Goal: Task Accomplishment & Management: Complete application form

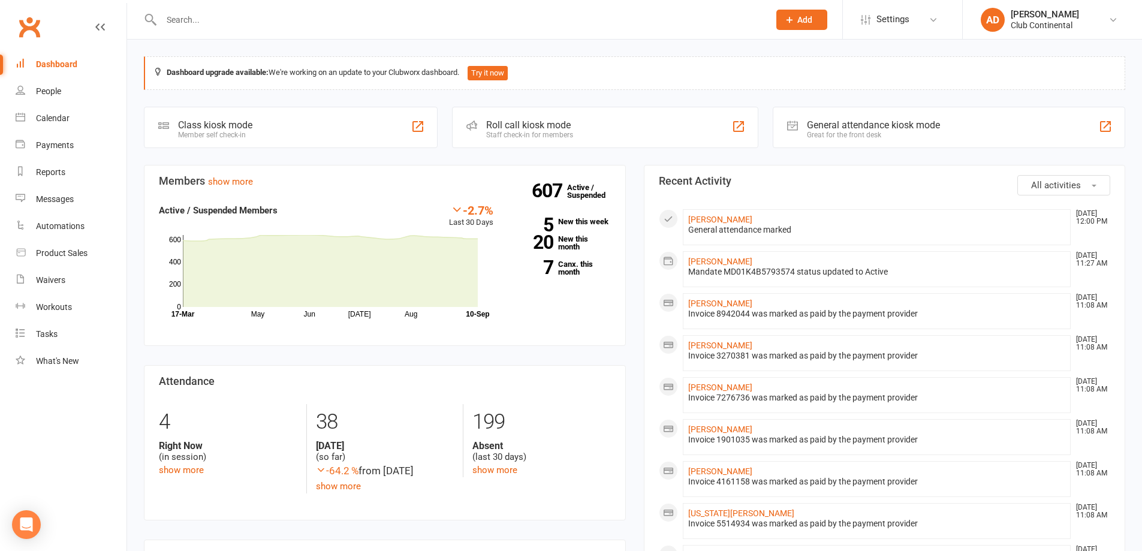
click at [790, 26] on button "Add" at bounding box center [801, 20] width 51 height 20
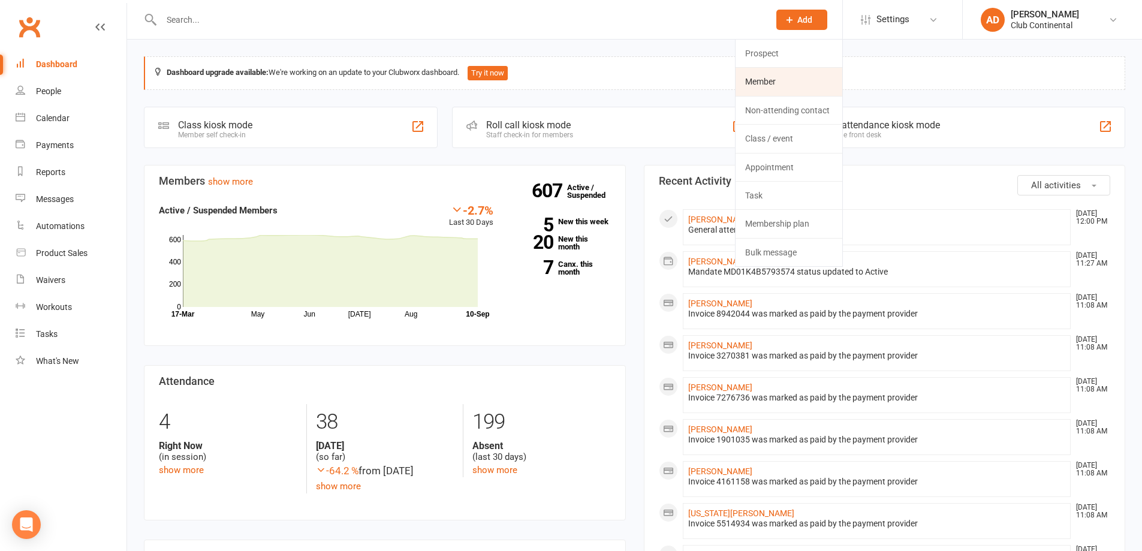
click at [789, 70] on link "Member" at bounding box center [788, 82] width 107 height 28
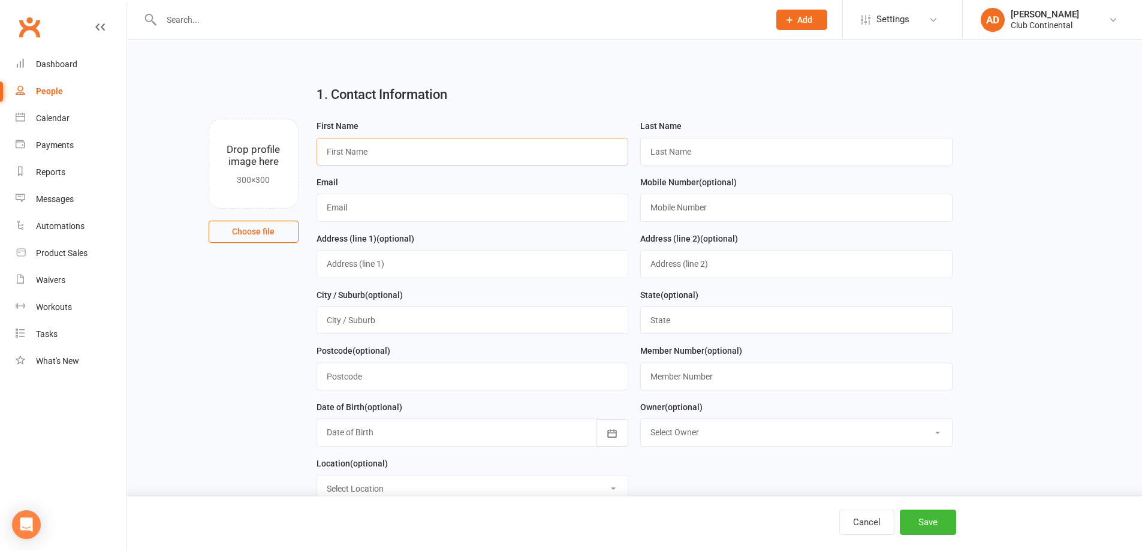
click at [482, 144] on input "text" at bounding box center [472, 152] width 312 height 28
type input "Chloe"
type input "Holland"
type input "chloemholland1@gmail.com"
type input "07495138245"
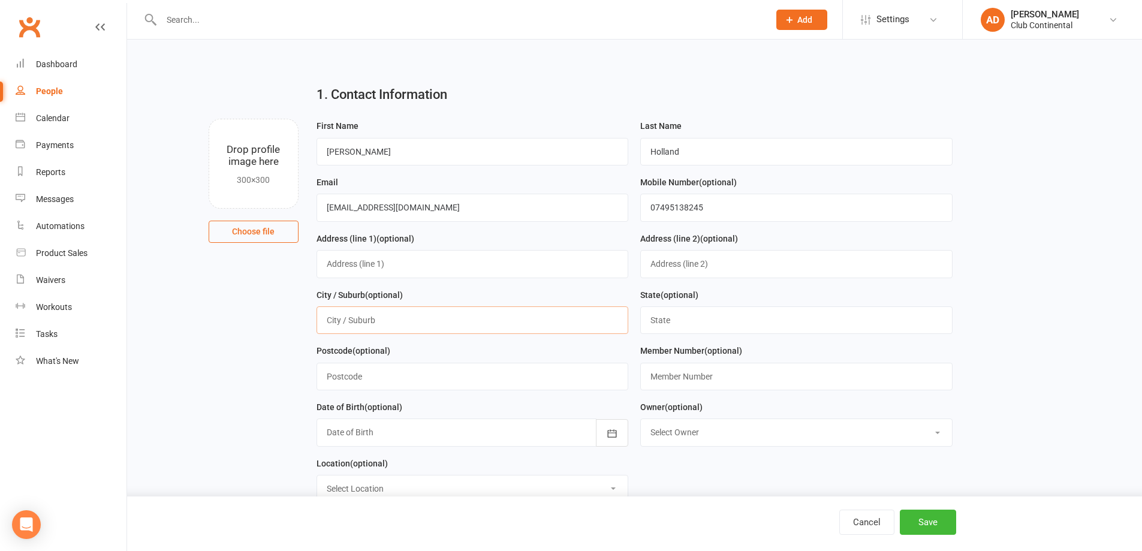
click at [397, 318] on input "text" at bounding box center [472, 320] width 312 height 28
type input "Plymouth"
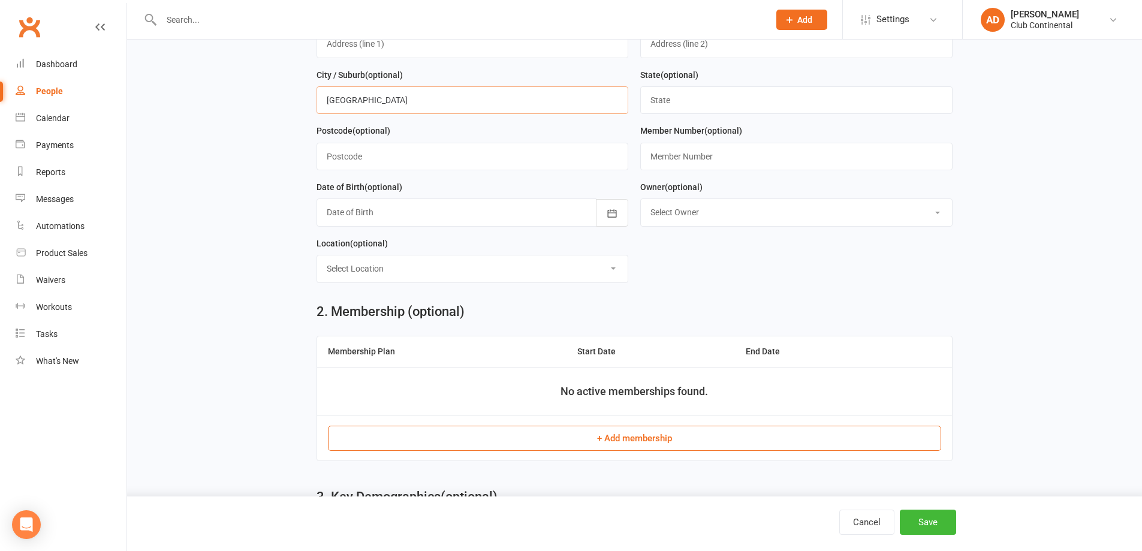
scroll to position [300, 0]
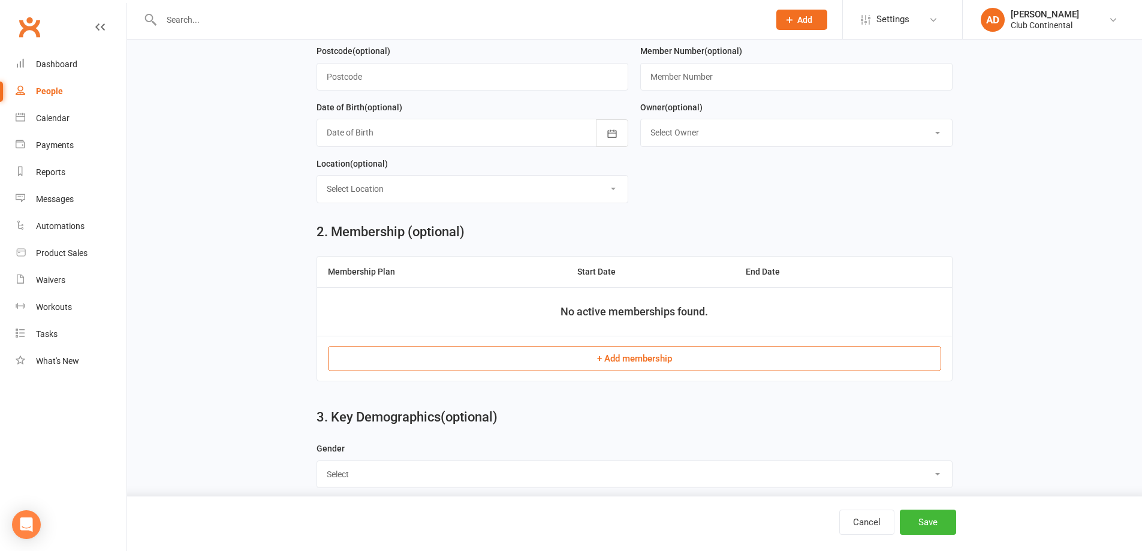
click at [535, 364] on button "+ Add membership" at bounding box center [634, 358] width 613 height 25
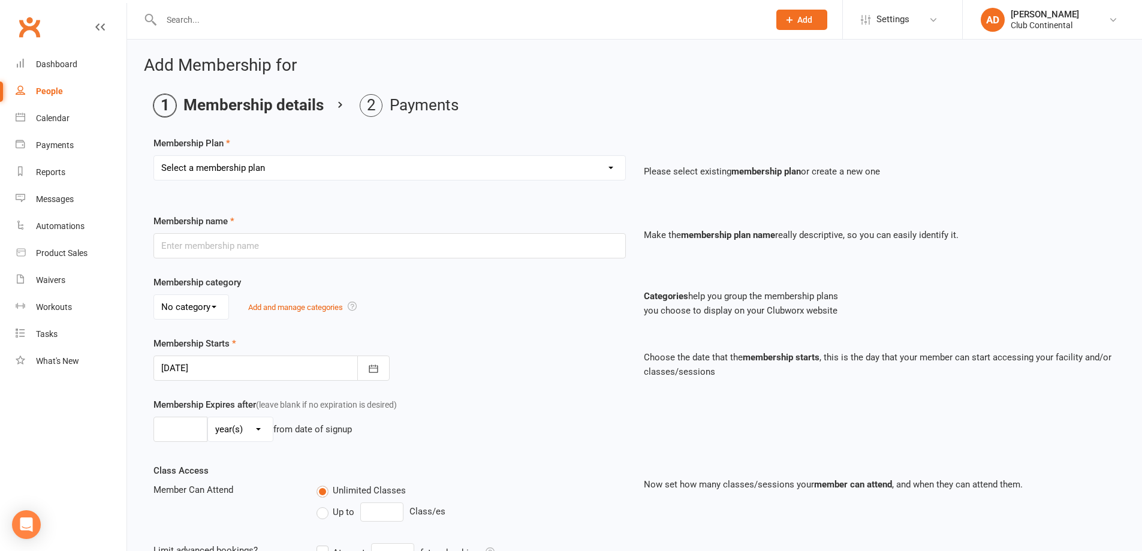
click at [358, 168] on select "Select a membership plan Create new Membership Plan Single Membership - Monthly…" at bounding box center [389, 168] width 471 height 24
select select "7"
click at [154, 156] on select "Select a membership plan Create new Membership Plan Single Membership - Monthly…" at bounding box center [389, 168] width 471 height 24
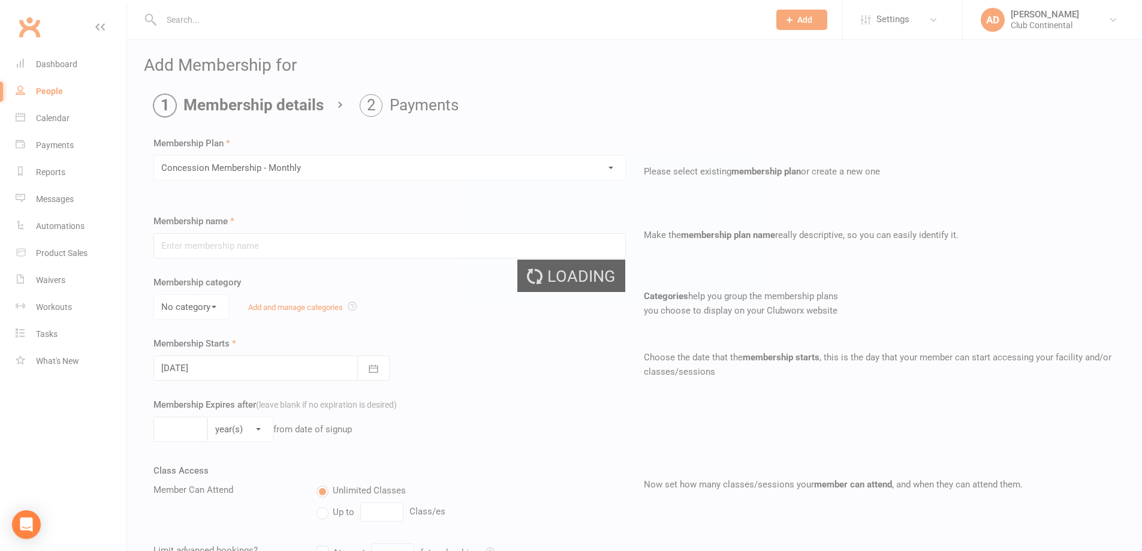
type input "Concession Membership - Monthly"
select select "0"
type input "0"
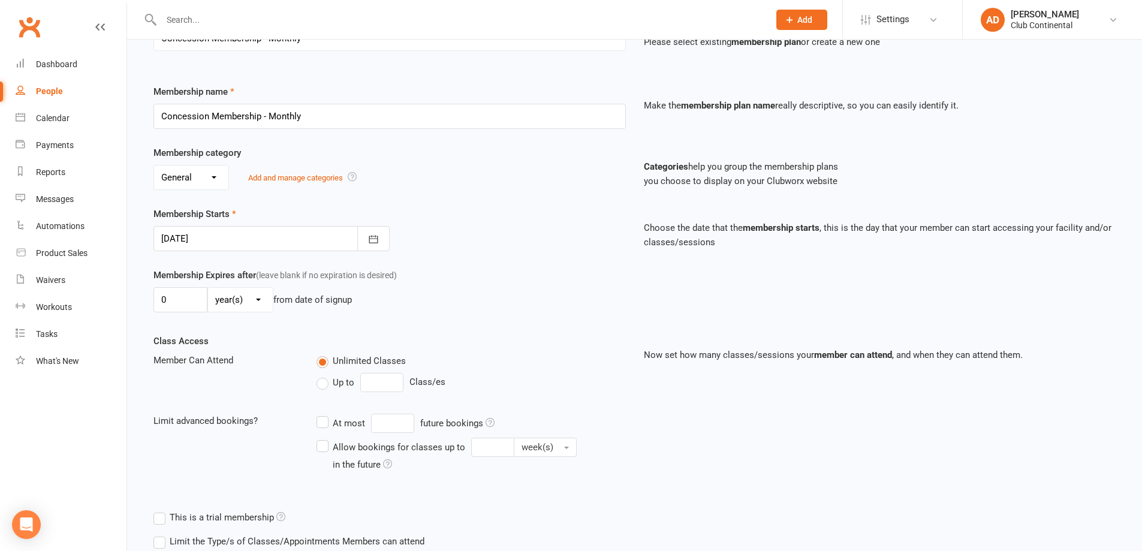
scroll to position [211, 0]
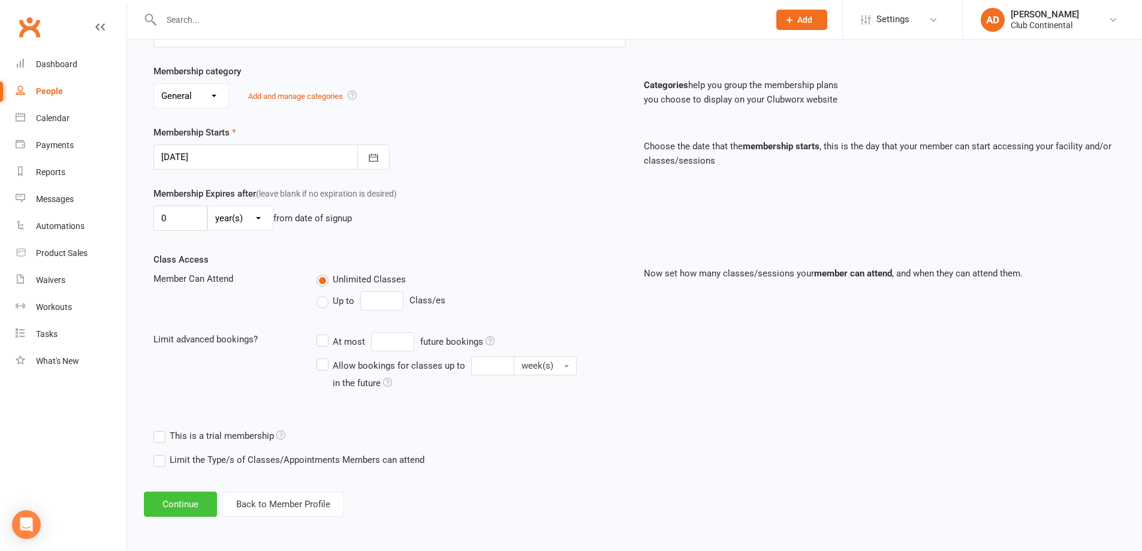
click at [186, 508] on button "Continue" at bounding box center [180, 503] width 73 height 25
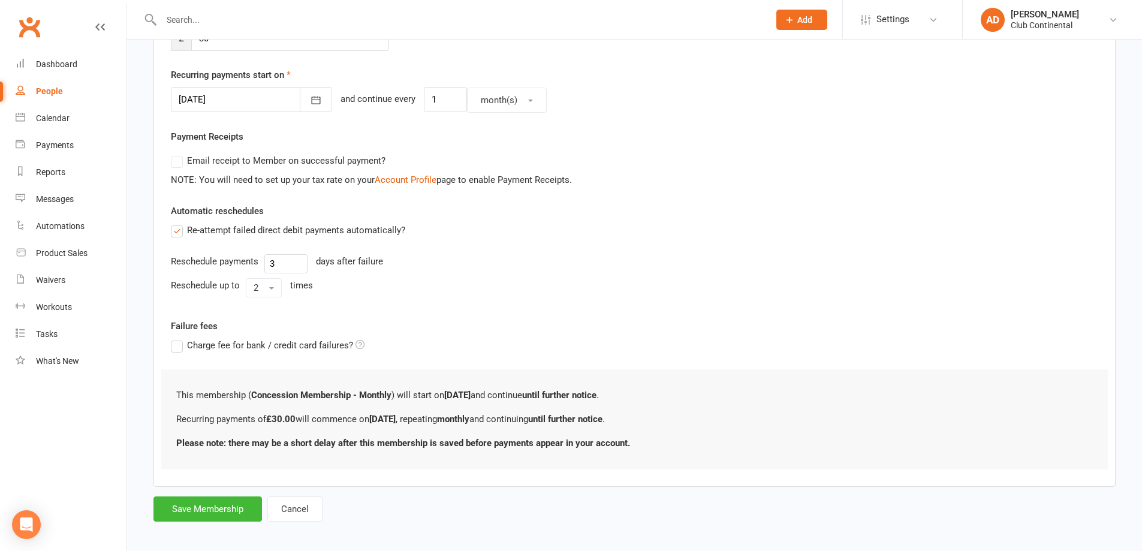
scroll to position [273, 0]
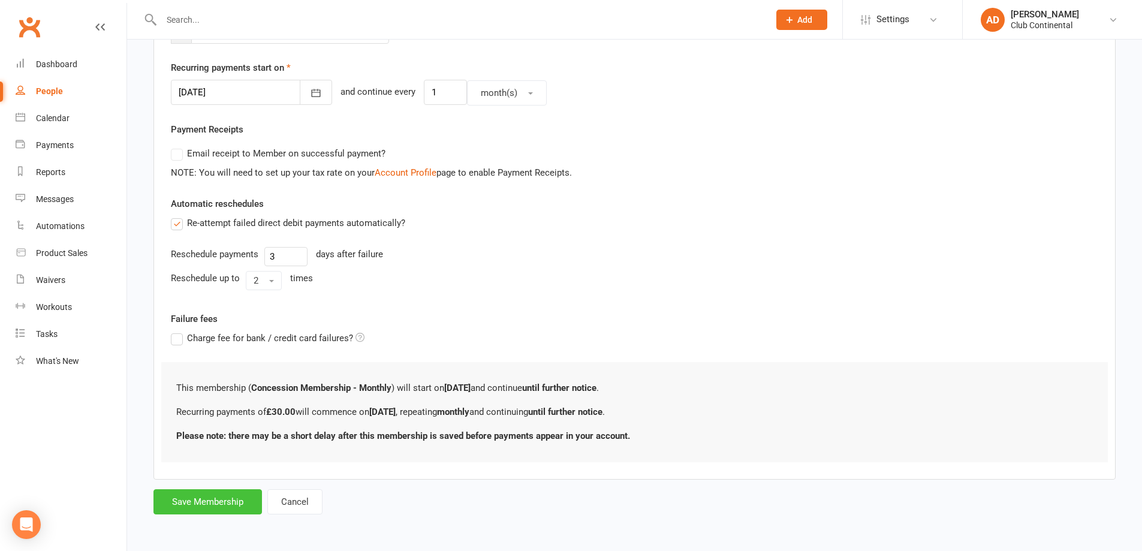
click at [209, 505] on button "Save Membership" at bounding box center [207, 501] width 108 height 25
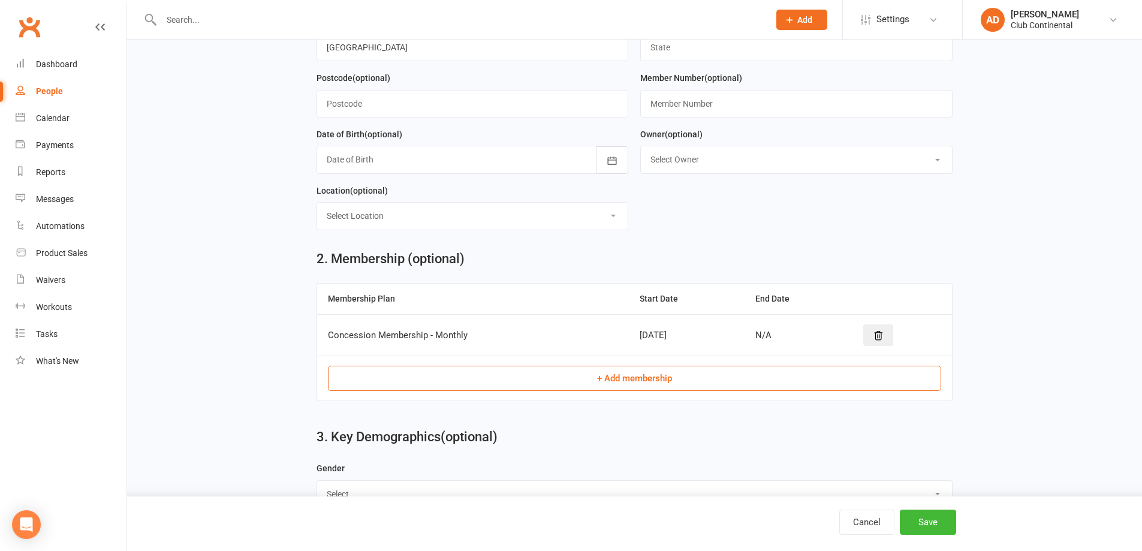
scroll to position [517, 0]
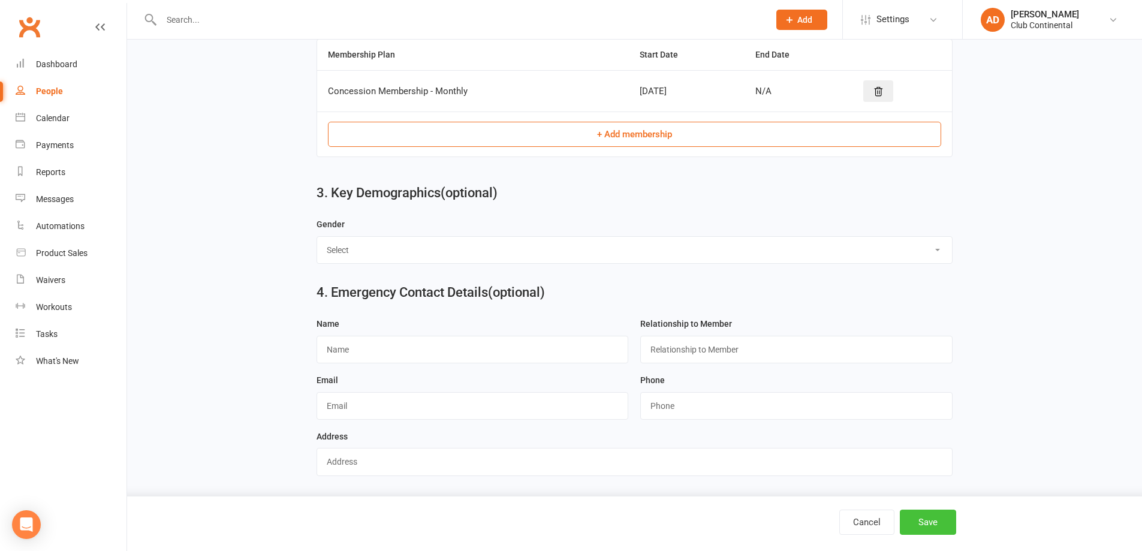
click at [938, 522] on button "Save" at bounding box center [928, 521] width 56 height 25
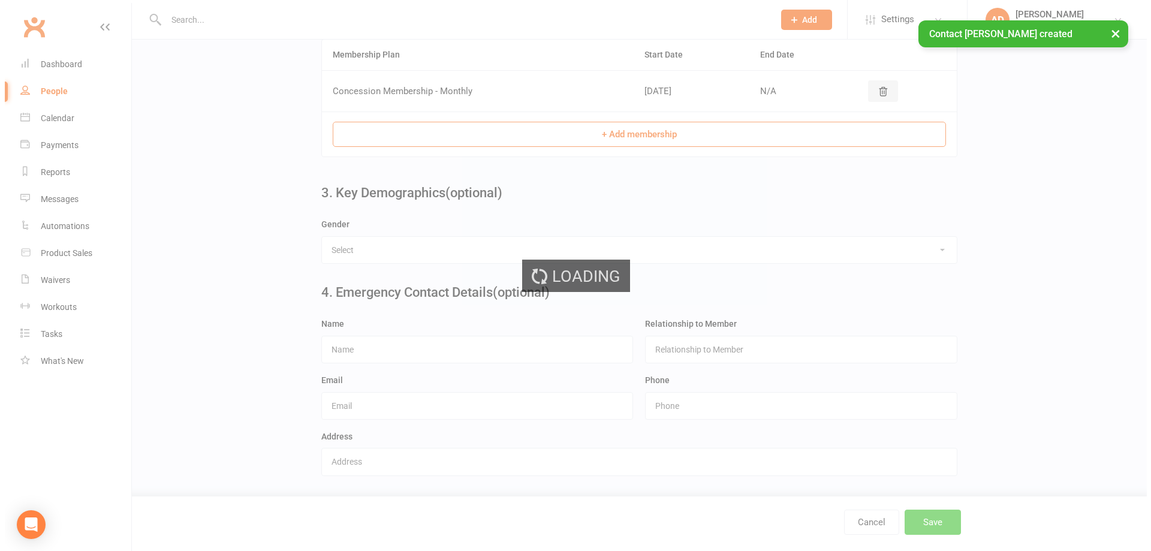
scroll to position [0, 0]
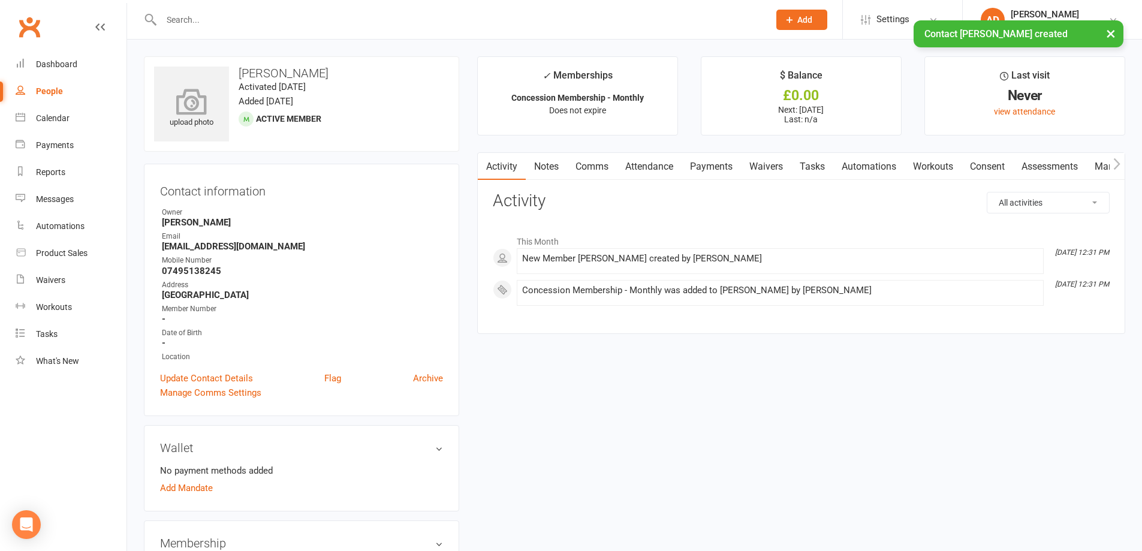
click at [199, 95] on icon at bounding box center [191, 101] width 83 height 26
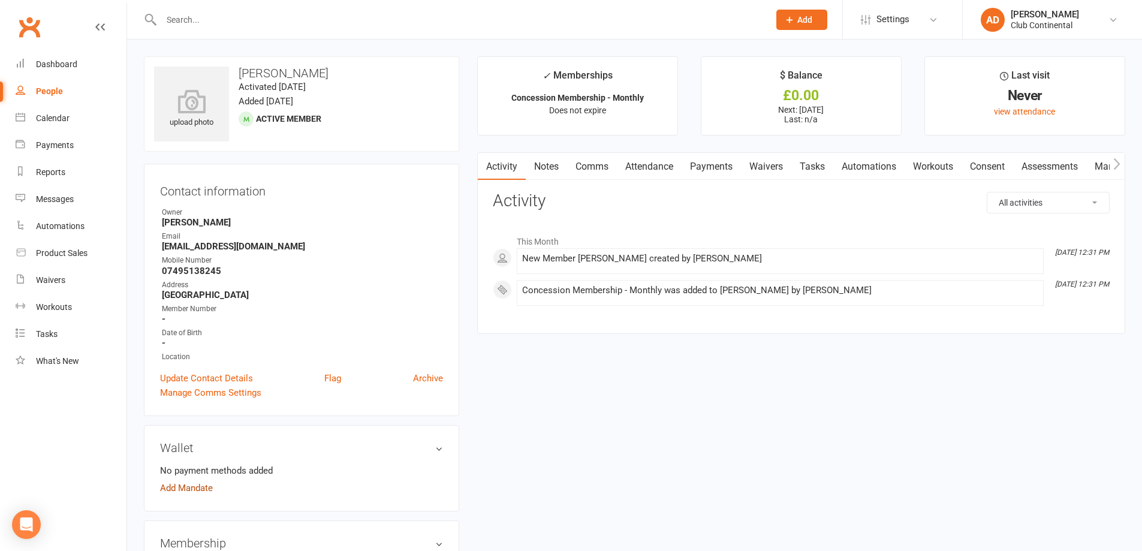
click at [188, 487] on link "Add Mandate" at bounding box center [186, 488] width 53 height 14
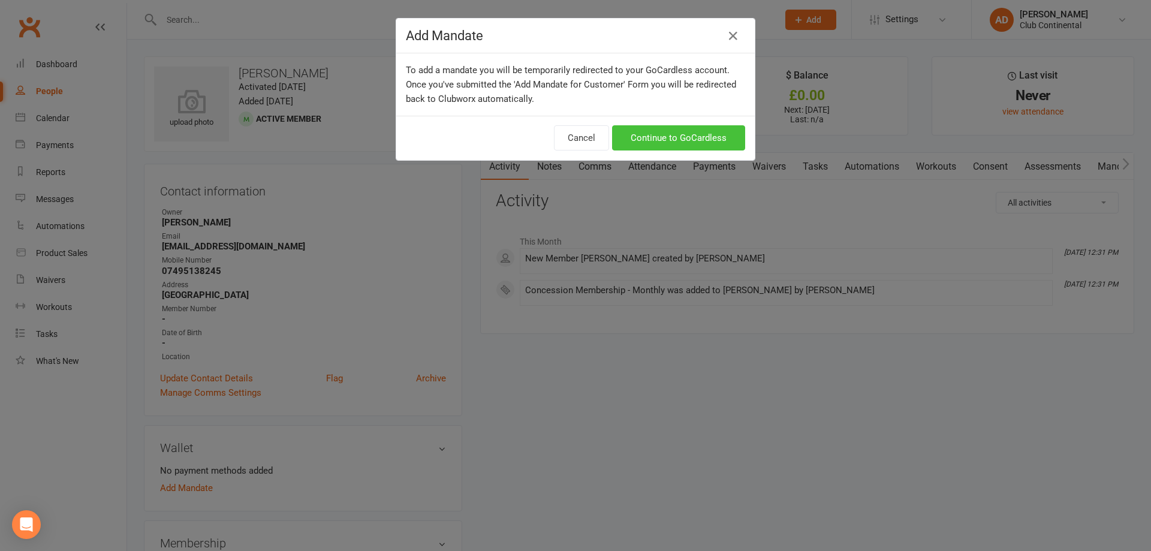
click at [695, 137] on link "Continue to GoCardless" at bounding box center [678, 137] width 133 height 25
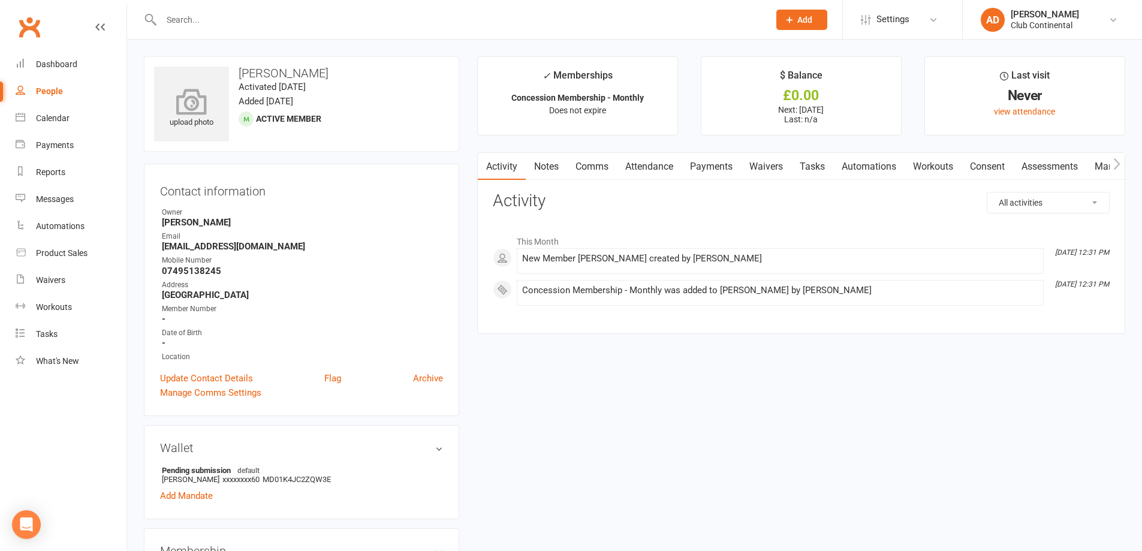
click at [212, 105] on icon at bounding box center [191, 101] width 83 height 26
click at [64, 61] on div "Dashboard" at bounding box center [56, 64] width 41 height 10
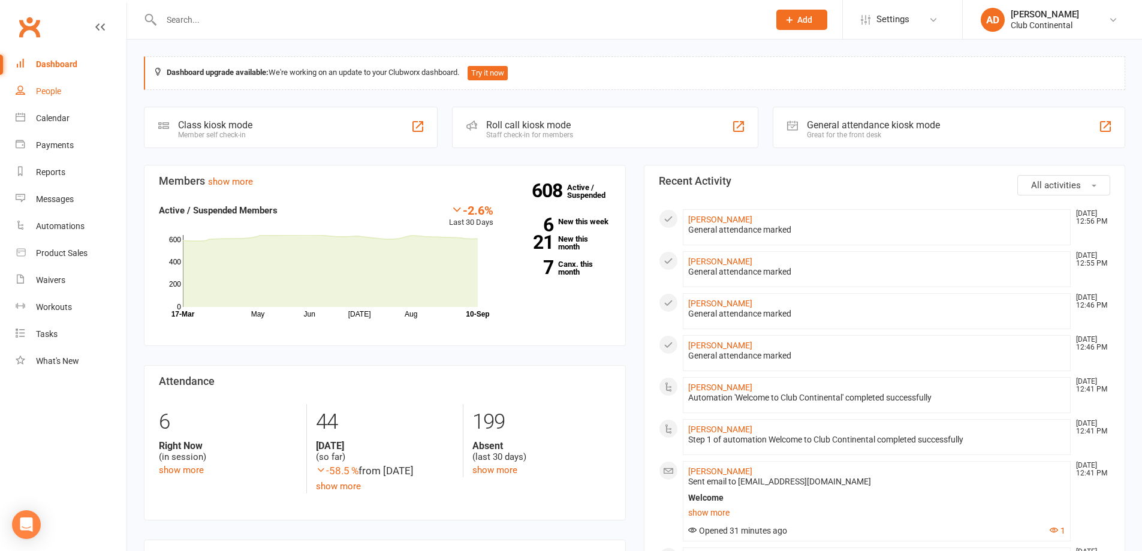
click at [46, 90] on div "People" at bounding box center [48, 91] width 25 height 10
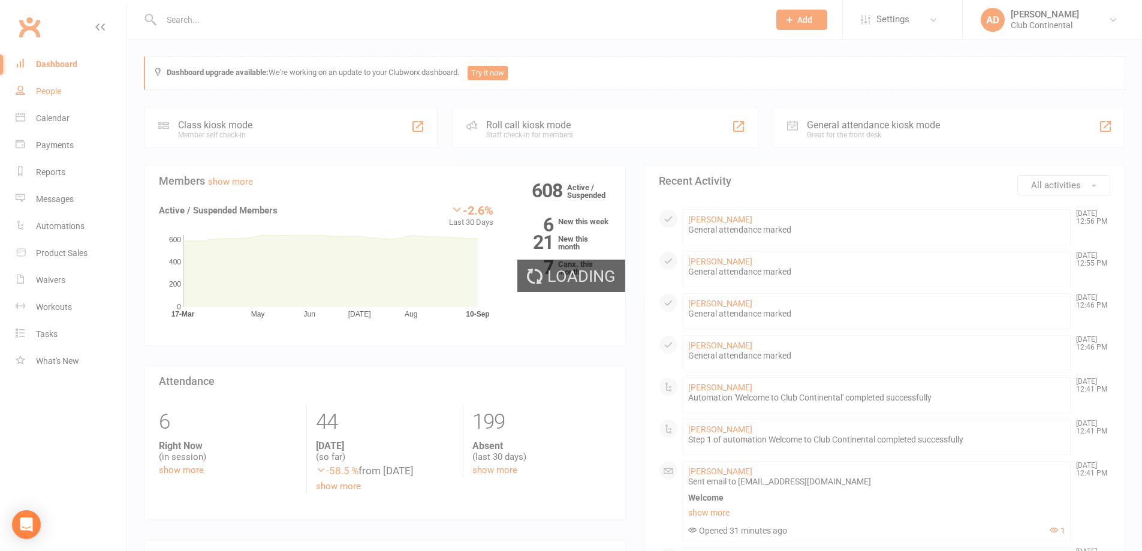
select select "100"
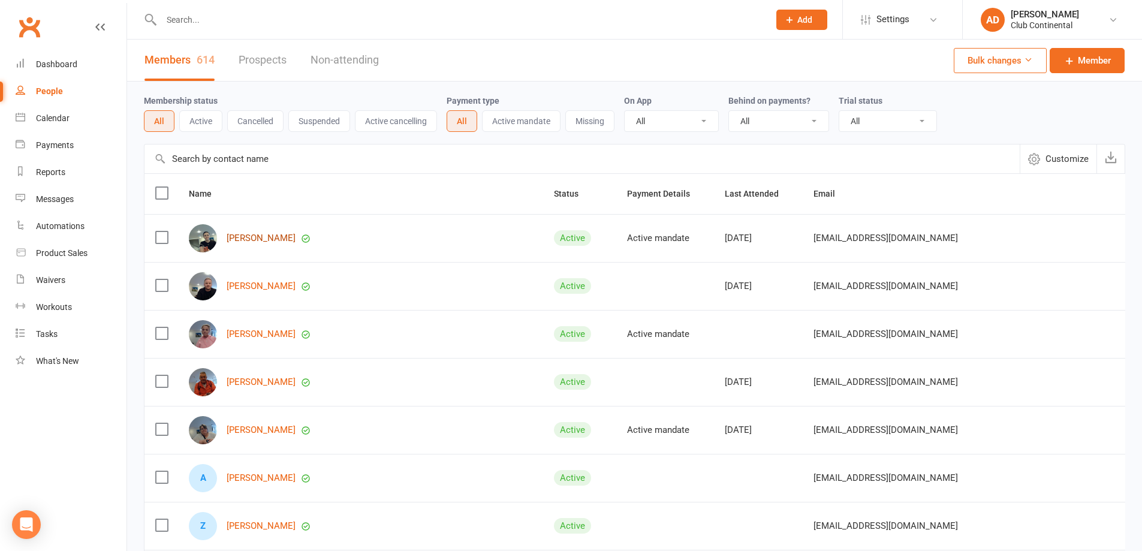
click at [254, 239] on link "[PERSON_NAME]" at bounding box center [261, 238] width 69 height 10
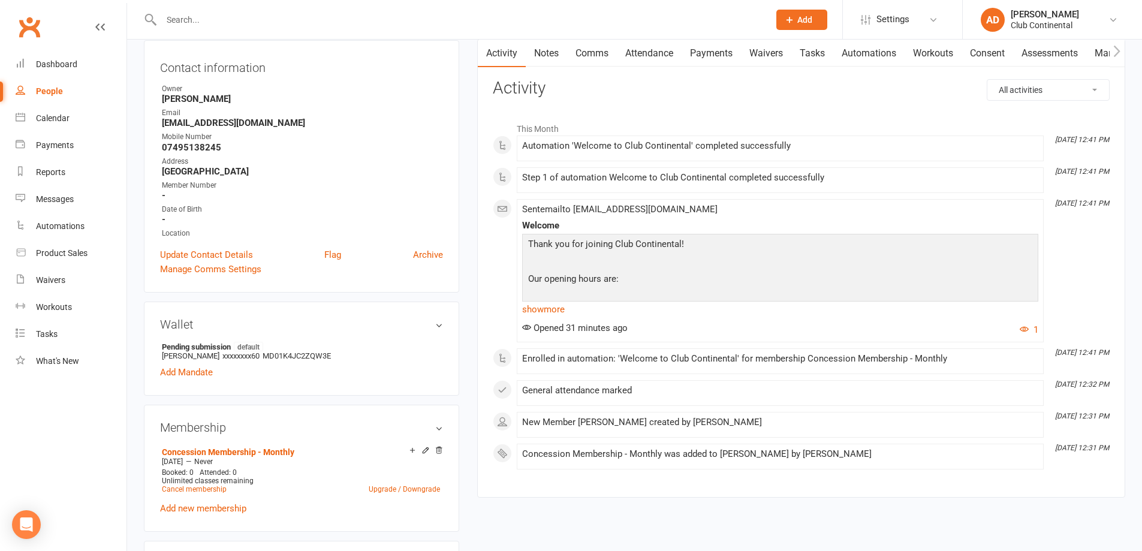
scroll to position [120, 0]
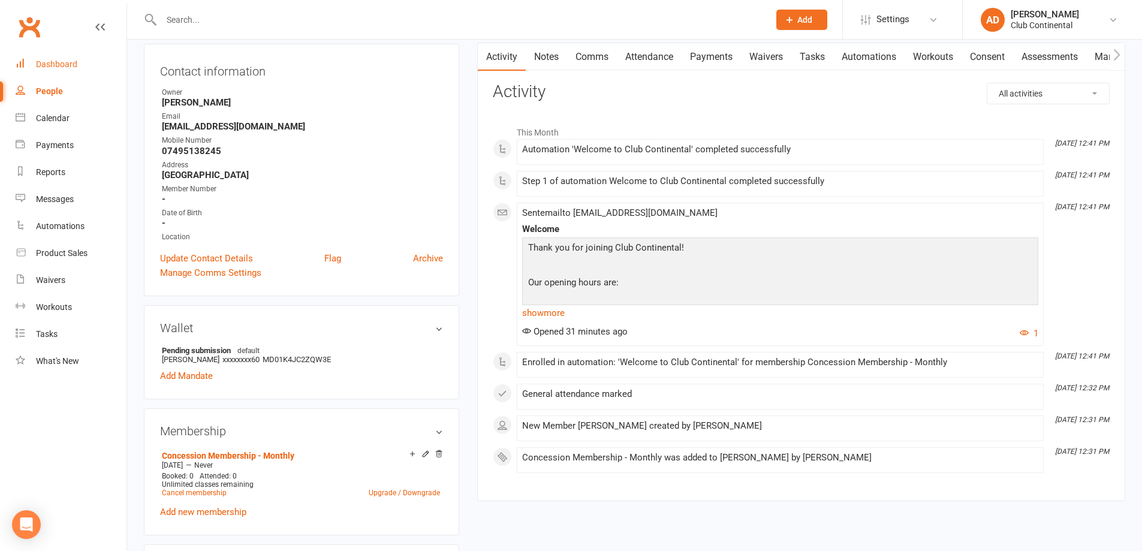
click at [42, 58] on link "Dashboard" at bounding box center [71, 64] width 111 height 27
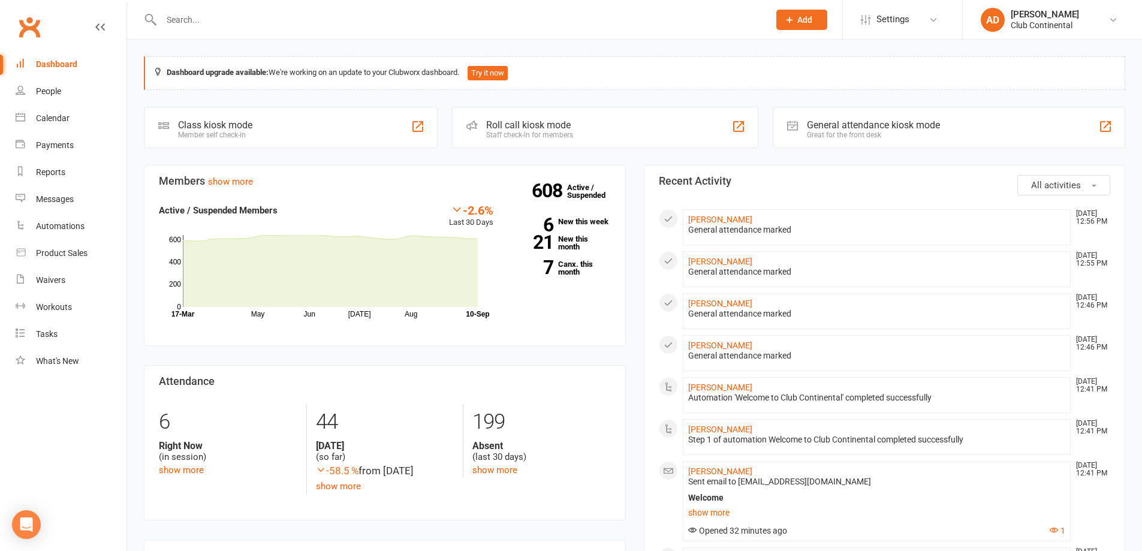
click at [457, 13] on input "text" at bounding box center [459, 19] width 603 height 17
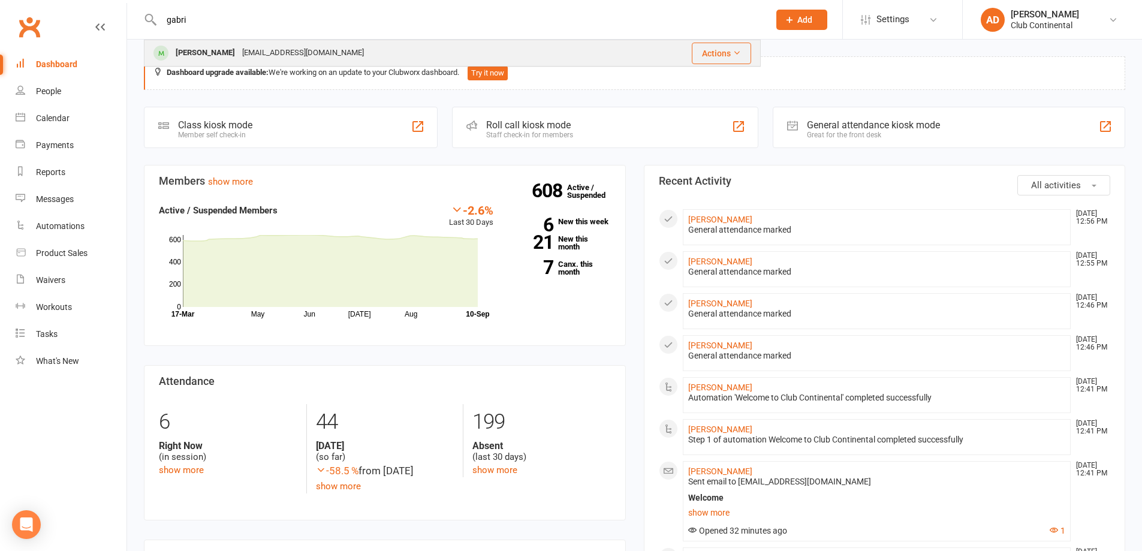
type input "gabri"
click at [436, 42] on div "Gabriela Kusiak gabrielakusiak82@gmail.com" at bounding box center [381, 53] width 472 height 25
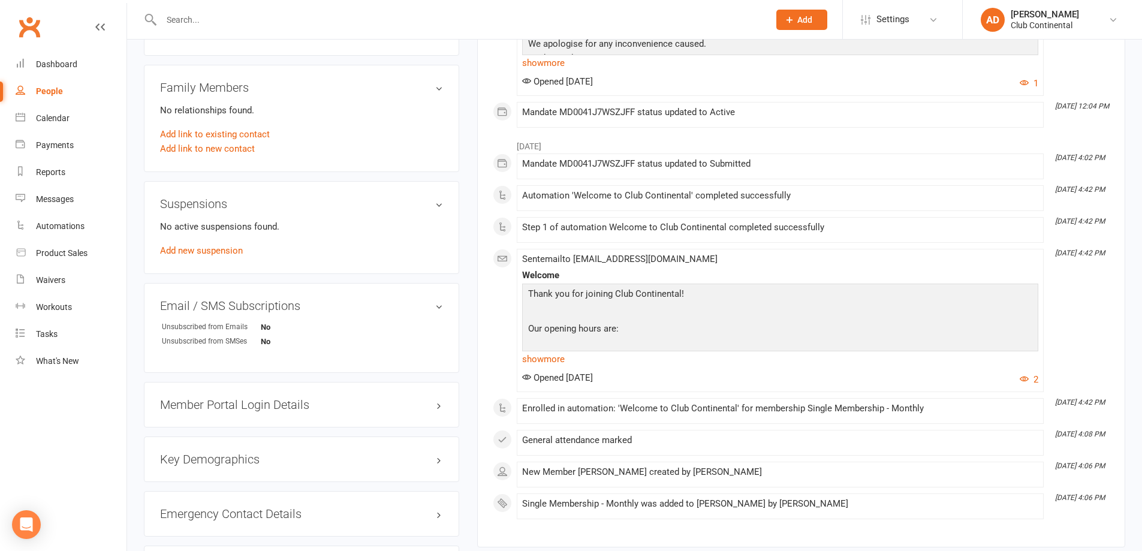
scroll to position [724, 0]
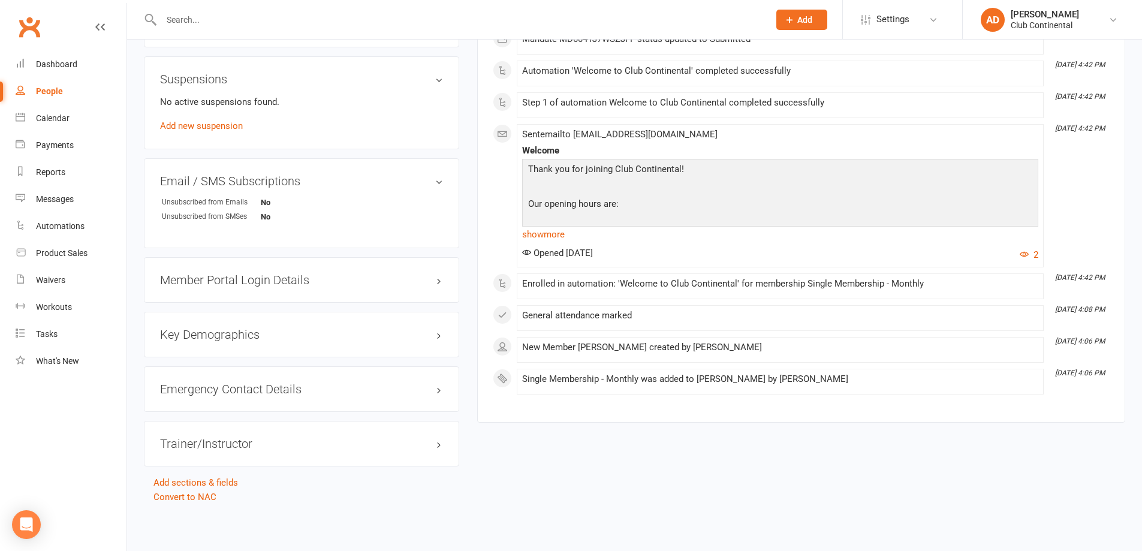
click at [729, 334] on div "August 2025 Aug 29, 4:02 PM Mandate MD0041J7WSZJFF status updated to Submitted …" at bounding box center [801, 201] width 617 height 385
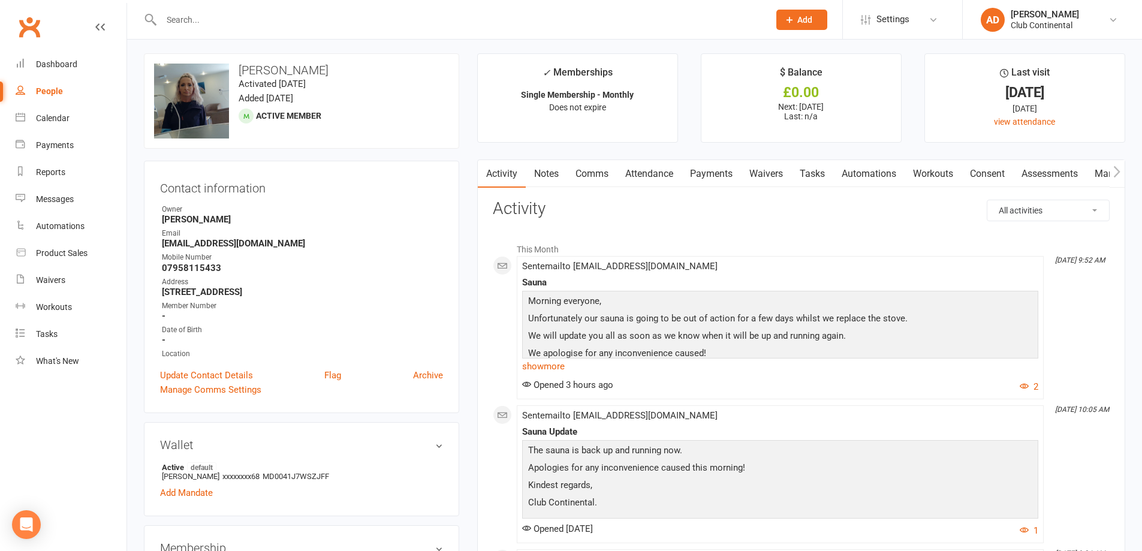
scroll to position [0, 0]
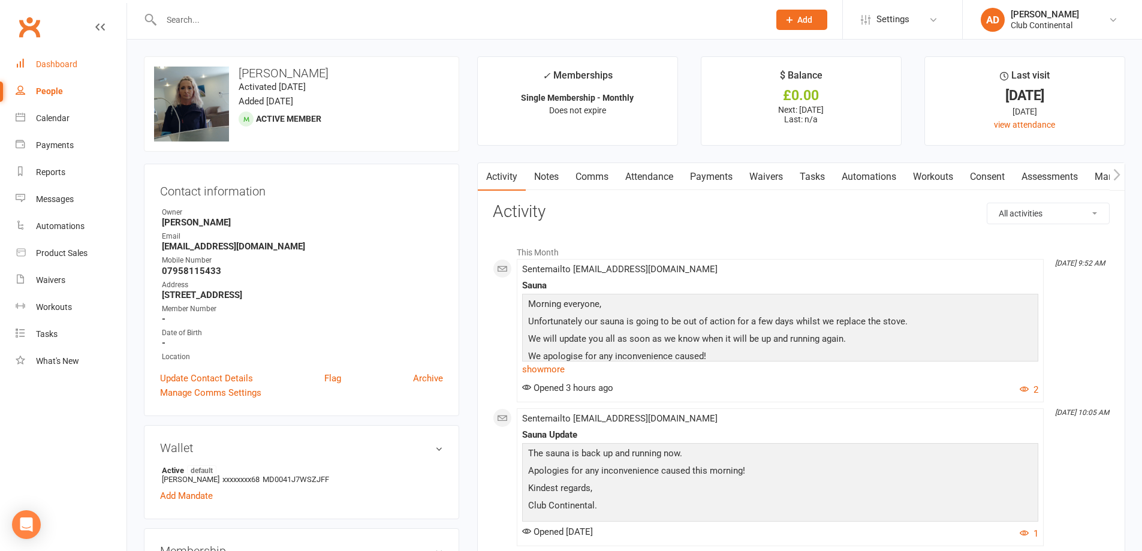
click at [87, 70] on link "Dashboard" at bounding box center [71, 64] width 111 height 27
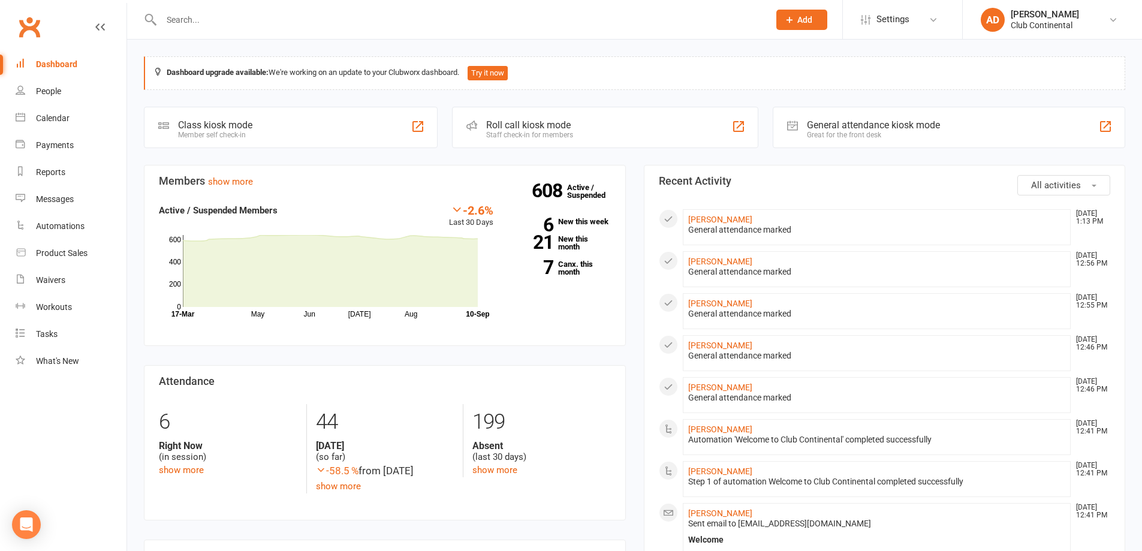
click at [1075, 182] on span "All activities" at bounding box center [1056, 185] width 50 height 11
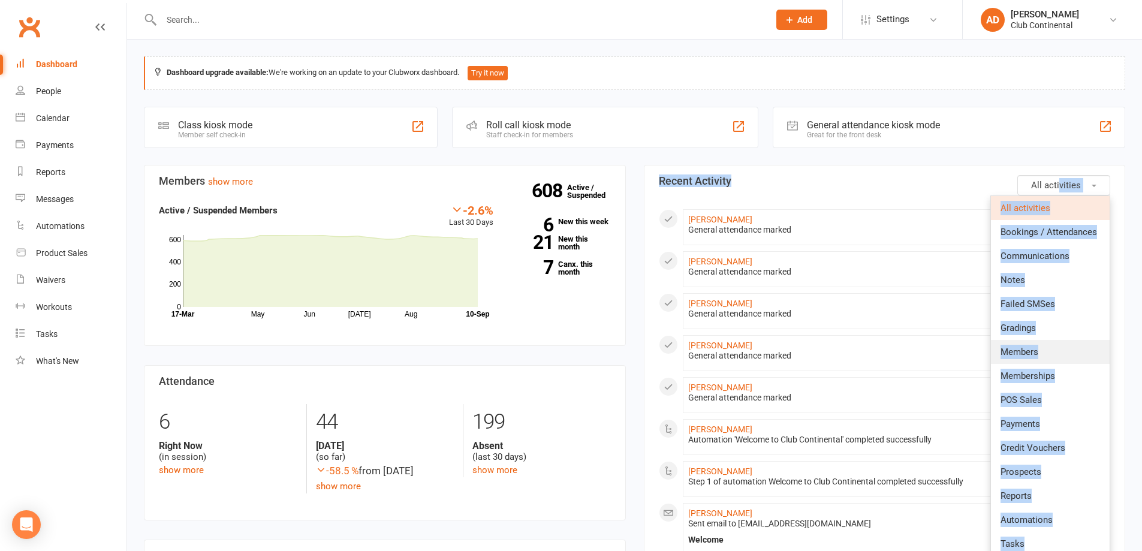
click at [1054, 352] on link "Members" at bounding box center [1050, 352] width 119 height 24
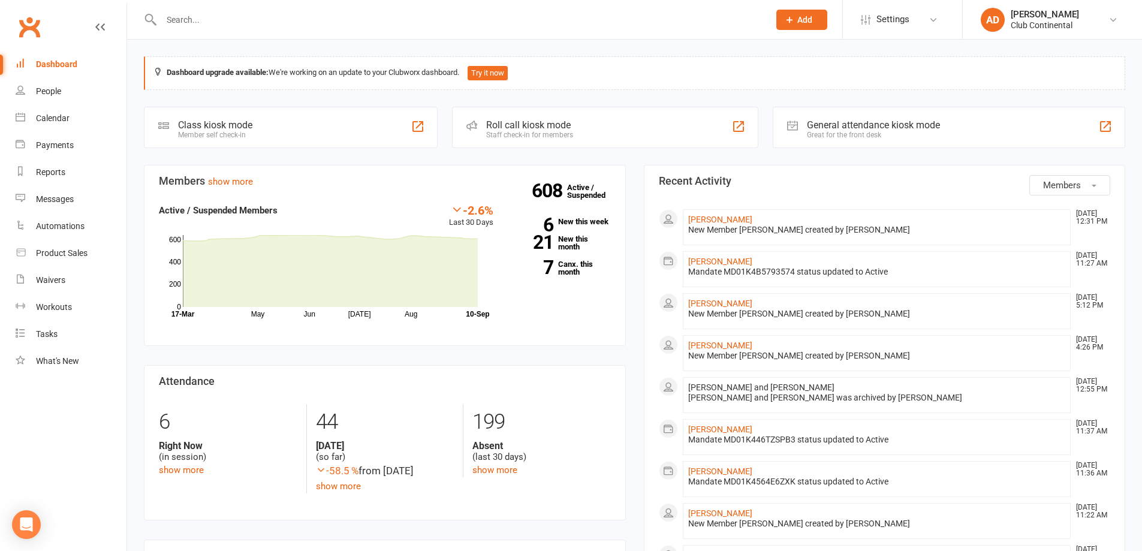
click at [1064, 186] on span "Members" at bounding box center [1062, 185] width 38 height 11
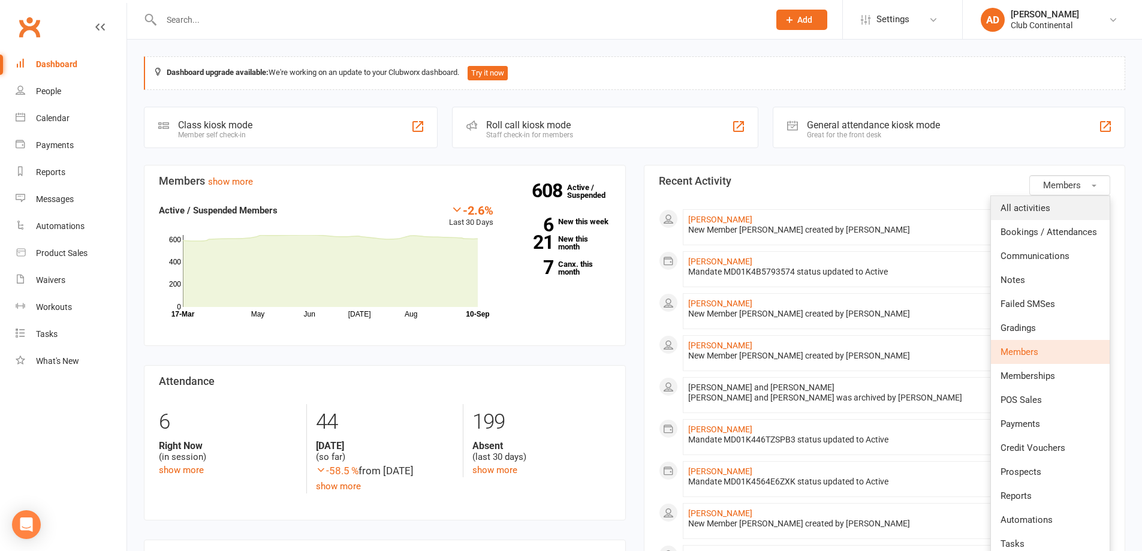
click at [1063, 203] on link "All activities" at bounding box center [1050, 208] width 119 height 24
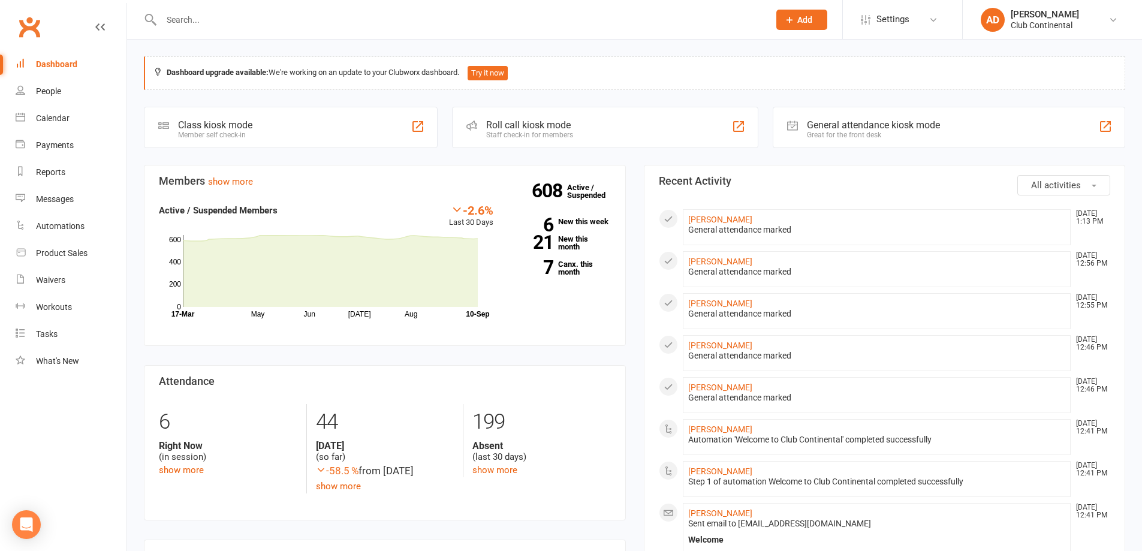
click at [200, 466] on link "show more" at bounding box center [181, 469] width 45 height 11
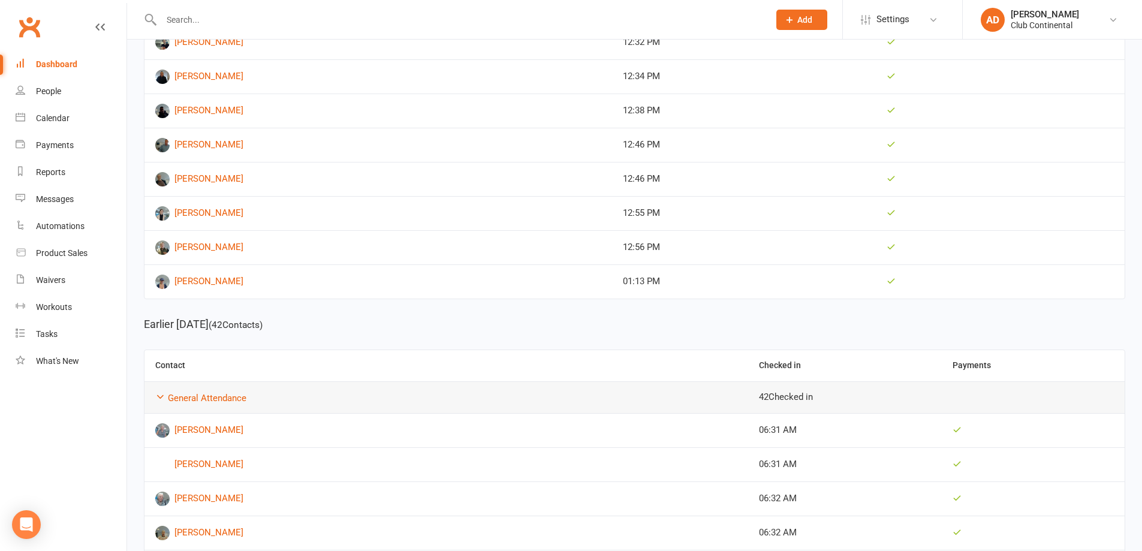
scroll to position [240, 0]
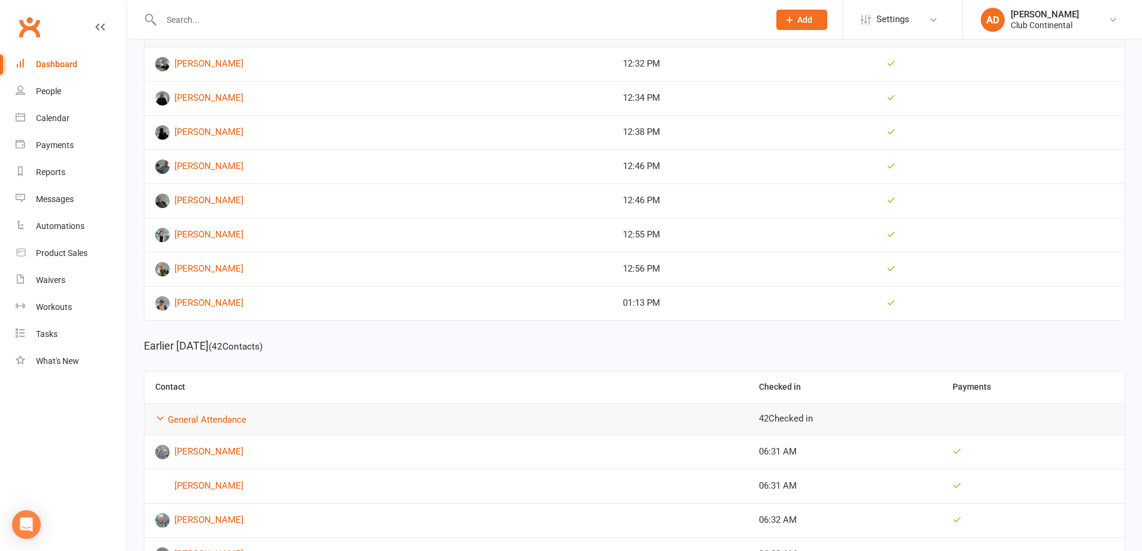
click at [54, 55] on link "Dashboard" at bounding box center [71, 64] width 111 height 27
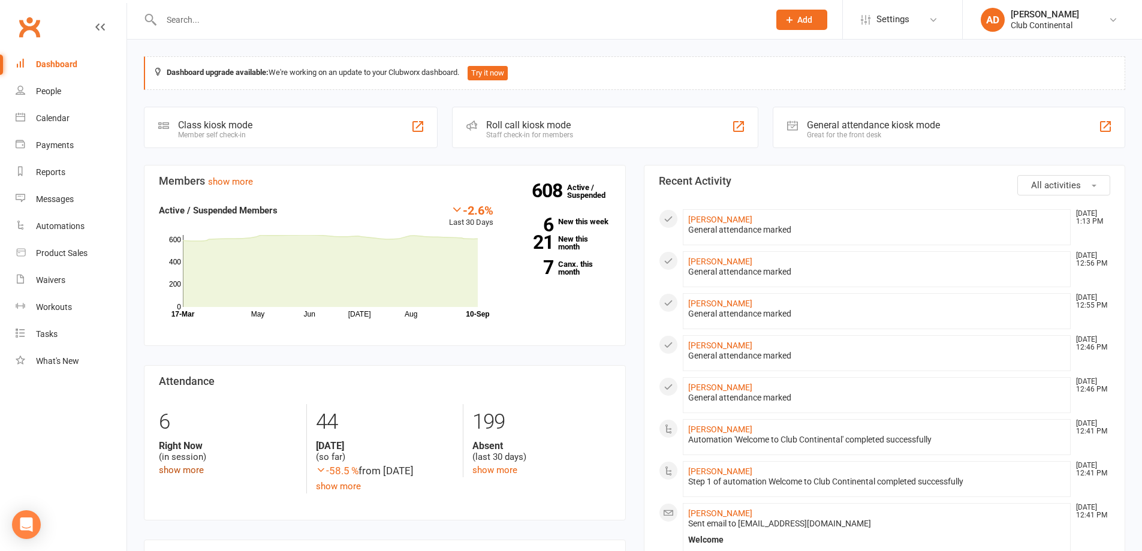
click at [191, 467] on link "show more" at bounding box center [181, 469] width 45 height 11
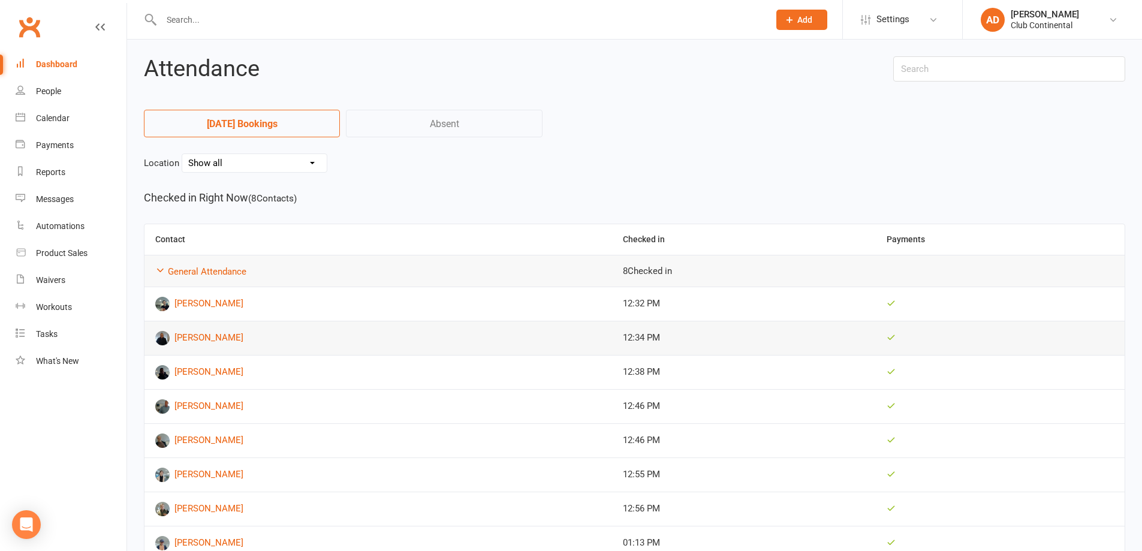
scroll to position [60, 0]
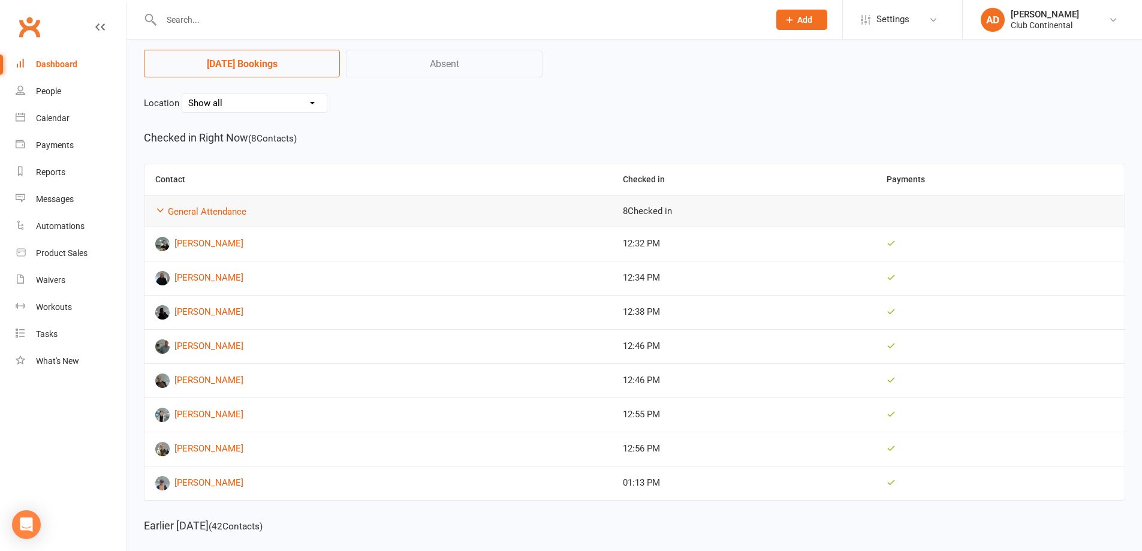
click at [70, 59] on link "Dashboard" at bounding box center [71, 64] width 111 height 27
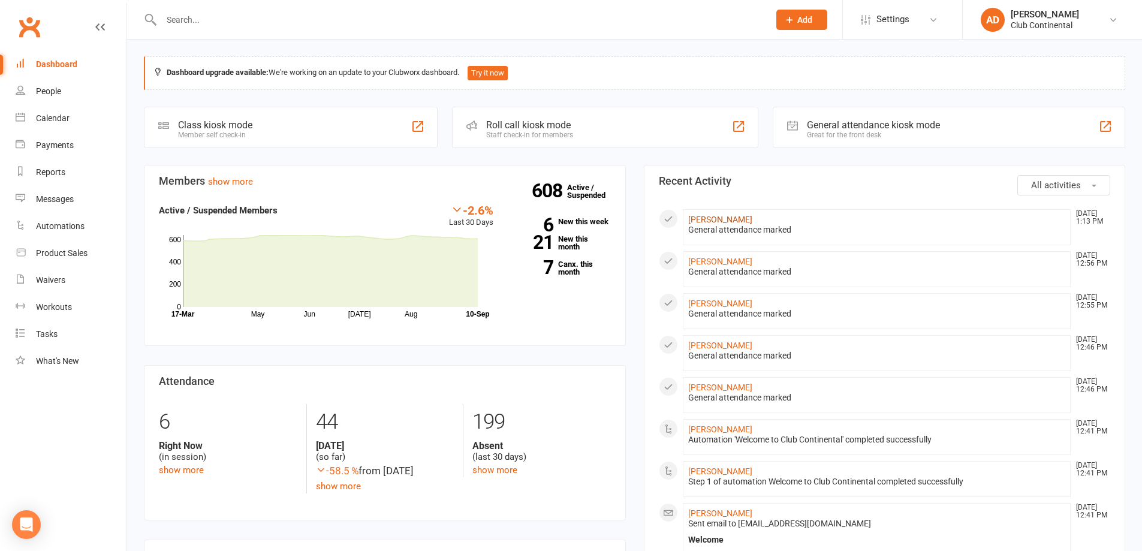
click at [709, 219] on link "[PERSON_NAME]" at bounding box center [720, 220] width 64 height 10
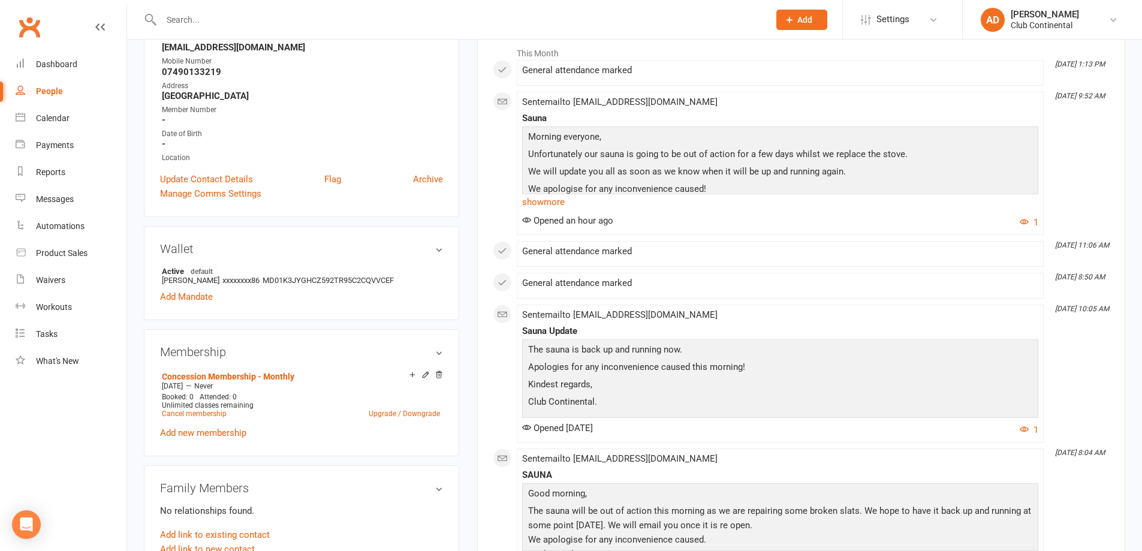
scroll to position [180, 0]
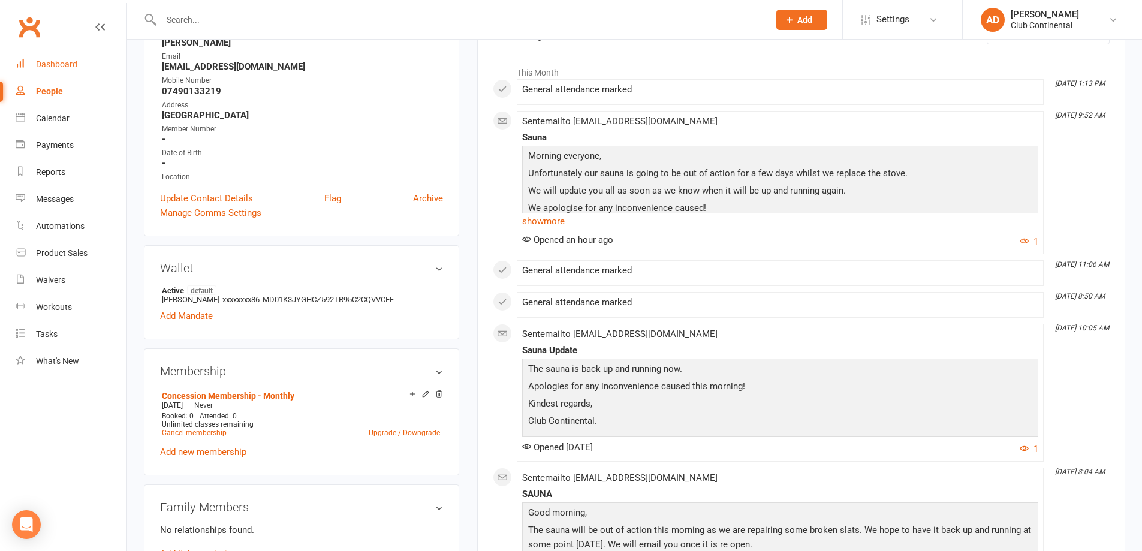
click at [90, 70] on link "Dashboard" at bounding box center [71, 64] width 111 height 27
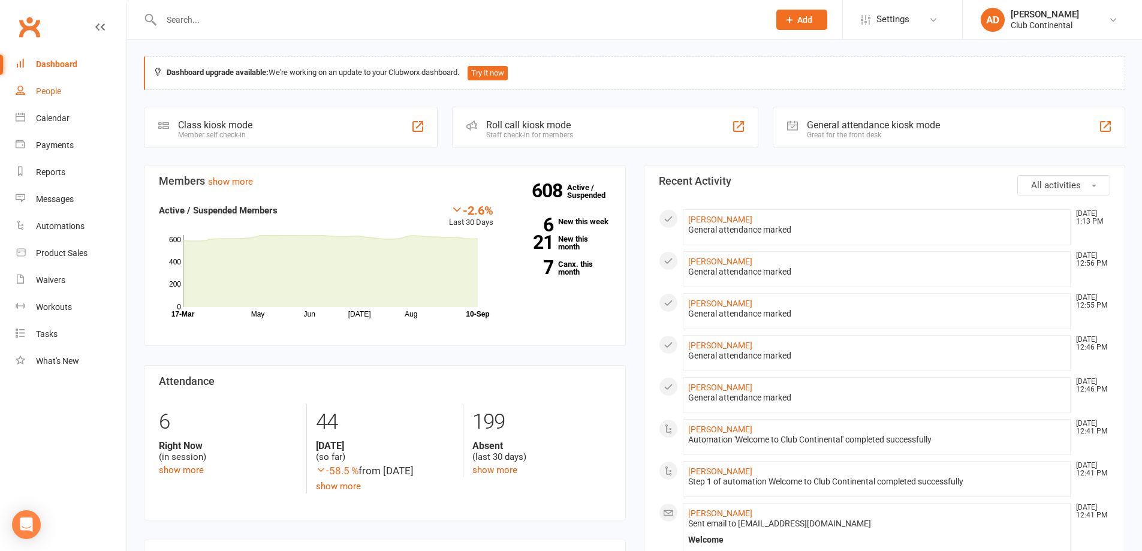
click at [82, 99] on link "People" at bounding box center [71, 91] width 111 height 27
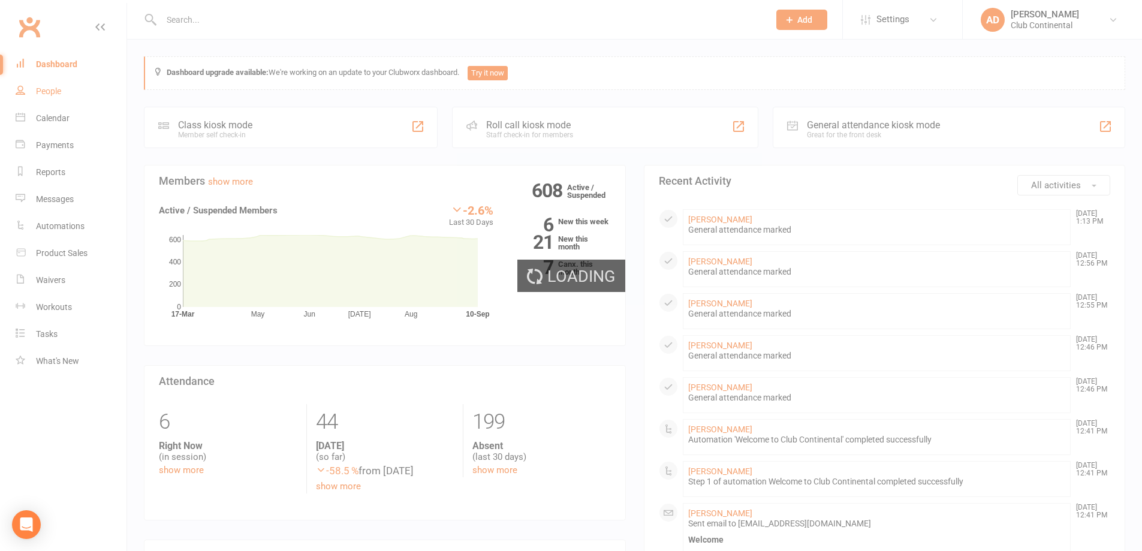
select select "100"
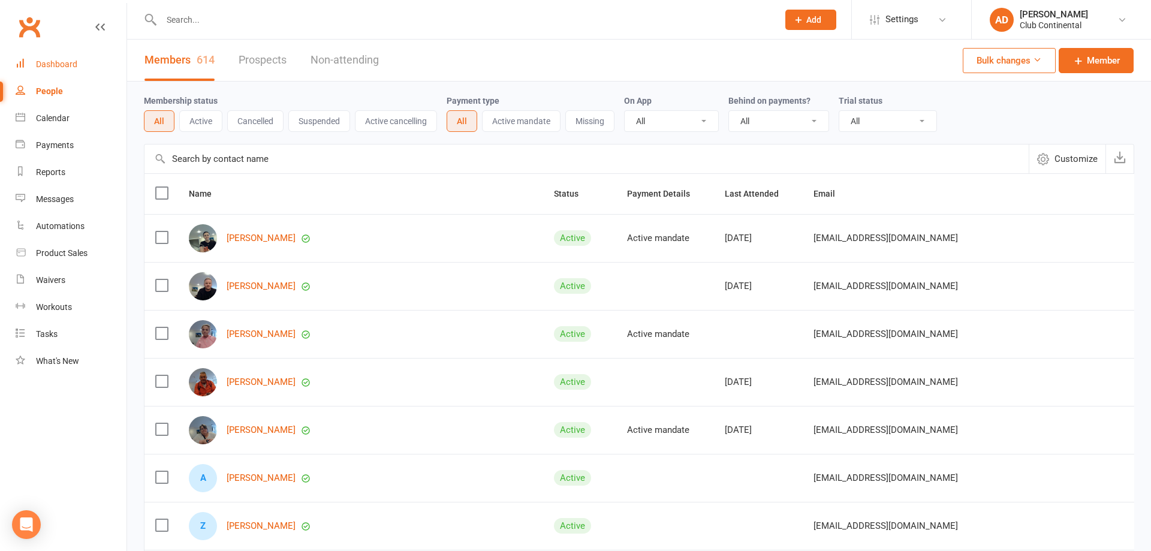
click at [61, 55] on link "Dashboard" at bounding box center [71, 64] width 111 height 27
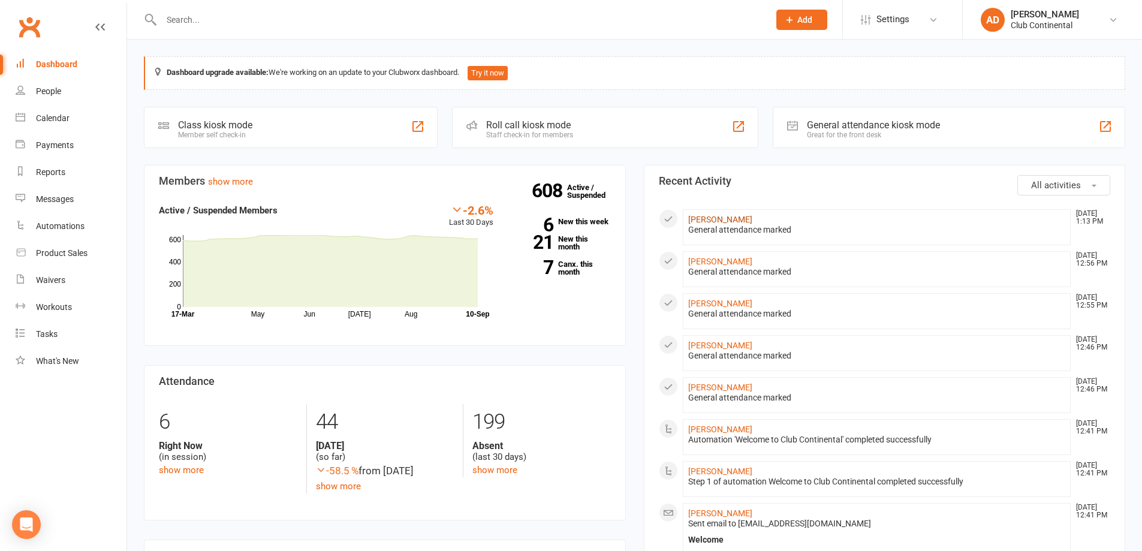
click at [705, 221] on link "[PERSON_NAME]" at bounding box center [720, 220] width 64 height 10
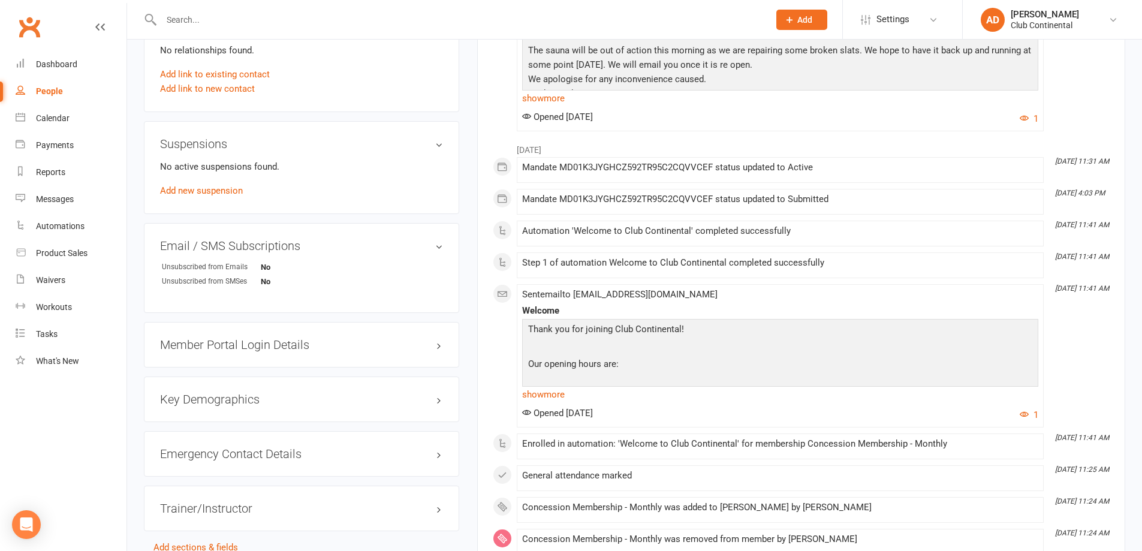
scroll to position [831, 0]
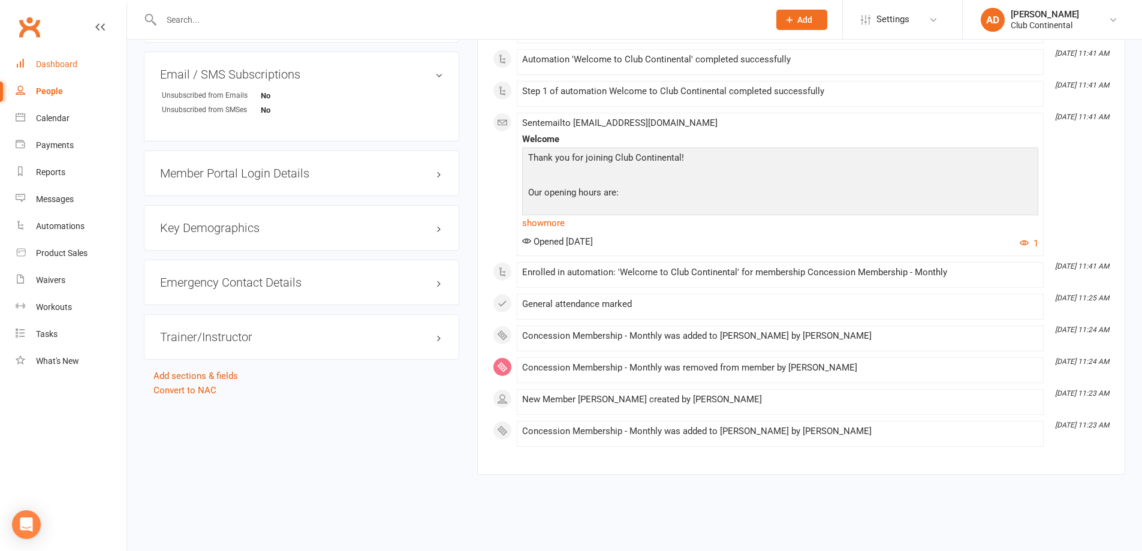
click at [51, 65] on div "Dashboard" at bounding box center [56, 64] width 41 height 10
